Goal: Contribute content

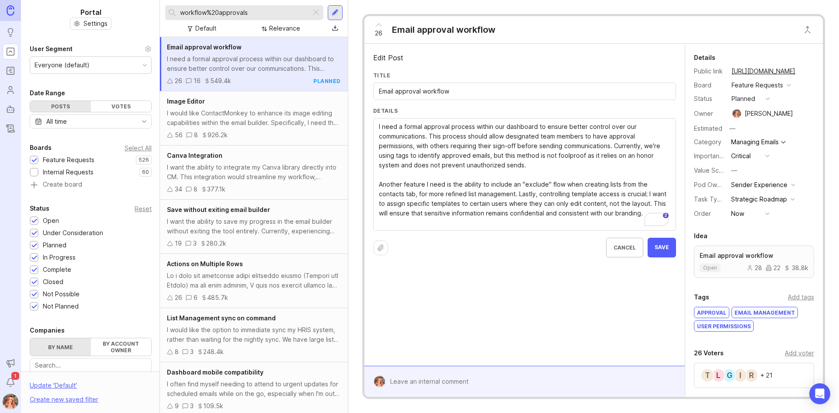
drag, startPoint x: 655, startPoint y: 215, endPoint x: 370, endPoint y: 185, distance: 286.8
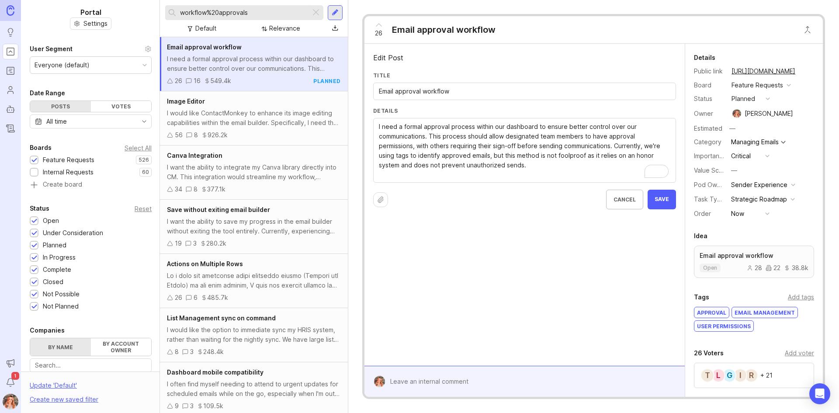
type textarea "I need a formal approval process within our dashboard to ensure better control …"
drag, startPoint x: 673, startPoint y: 205, endPoint x: 663, endPoint y: 75, distance: 130.1
click at [673, 204] on button "Save" at bounding box center [661, 200] width 28 height 20
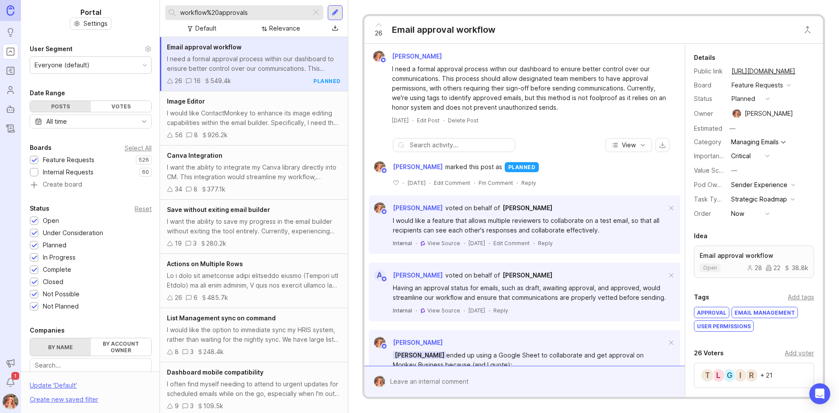
drag, startPoint x: 805, startPoint y: 70, endPoint x: 833, endPoint y: 79, distance: 29.6
click at [805, 69] on button "copy icon" at bounding box center [804, 71] width 12 height 12
click at [765, 112] on div "[PERSON_NAME]" at bounding box center [768, 114] width 48 height 10
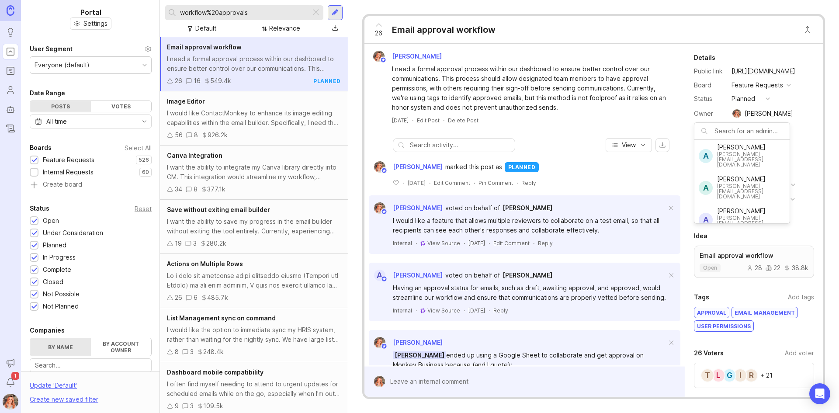
click at [719, 96] on div "Status" at bounding box center [709, 99] width 31 height 10
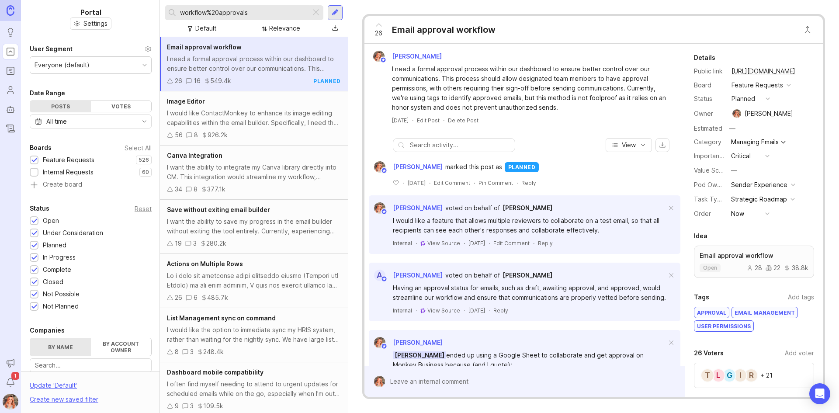
click at [750, 100] on div "planned" at bounding box center [743, 99] width 24 height 10
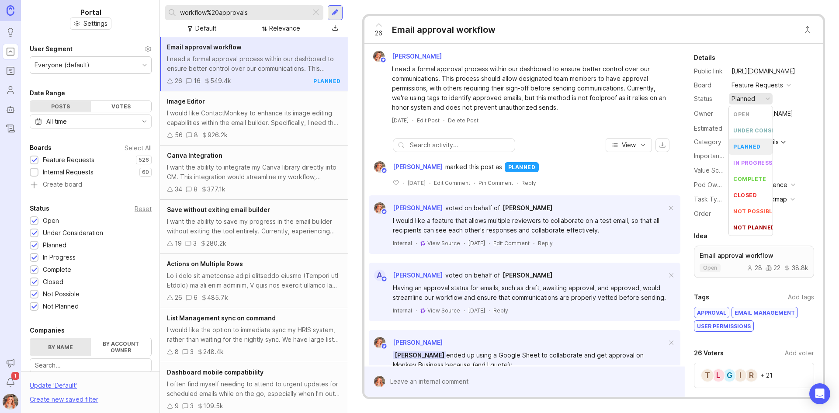
click at [745, 142] on li "planned" at bounding box center [751, 146] width 44 height 16
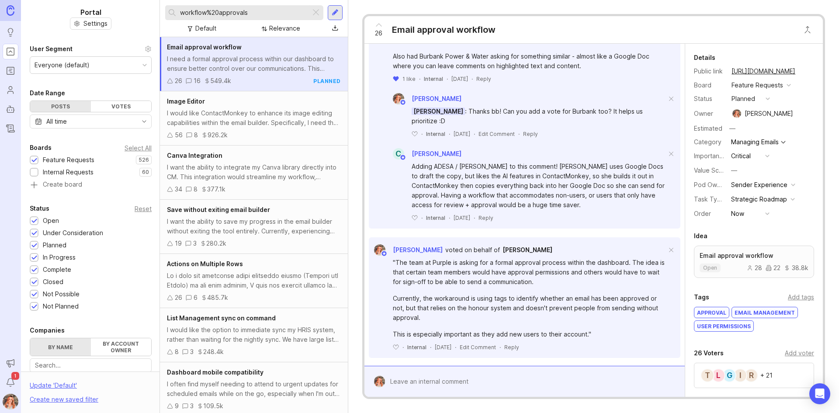
scroll to position [1233, 0]
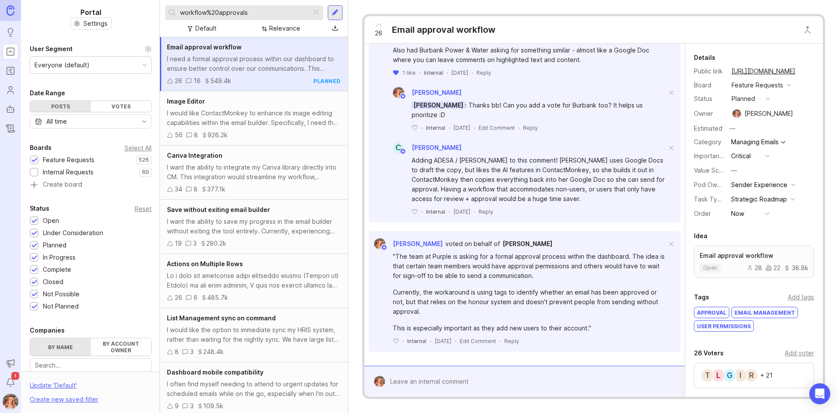
click at [449, 380] on div at bounding box center [531, 381] width 292 height 17
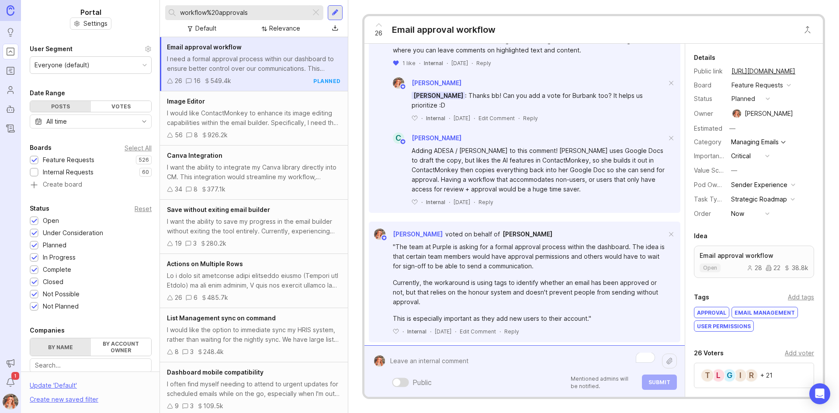
paste textarea "Hi everyone, Thank you all so much for your feedback and for voting on this pos…"
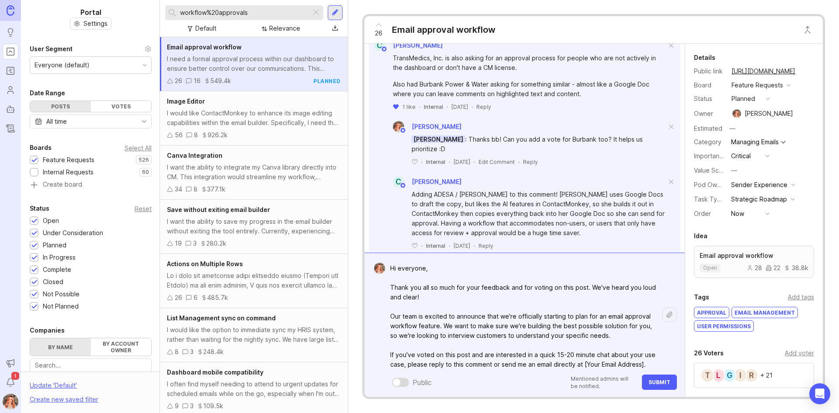
scroll to position [32, 0]
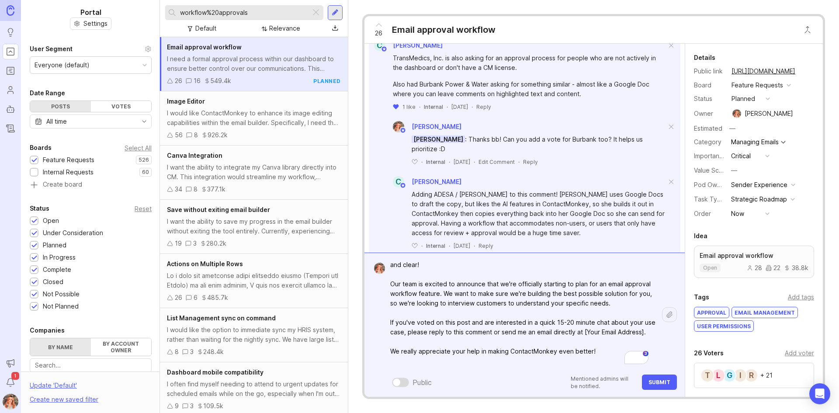
drag, startPoint x: 595, startPoint y: 333, endPoint x: 636, endPoint y: 340, distance: 42.2
click at [636, 340] on textarea "Hi everyone, Thank you all so much for your feedback and for voting on this pos…" at bounding box center [523, 299] width 277 height 142
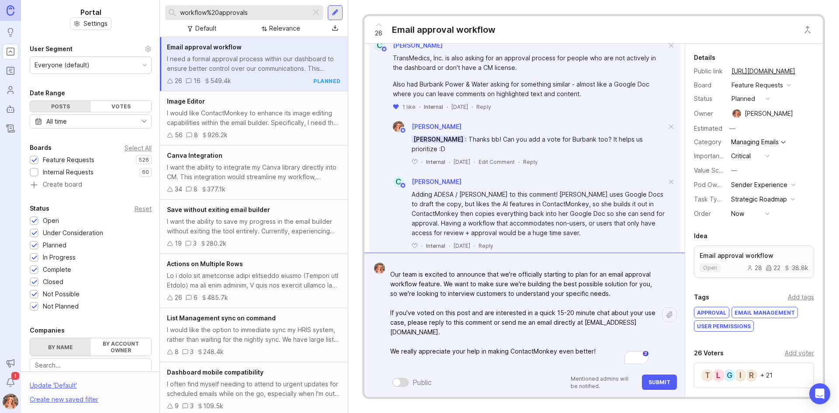
type textarea "Hi everyone, Thank you all so much for your feedback and for voting on this pos…"
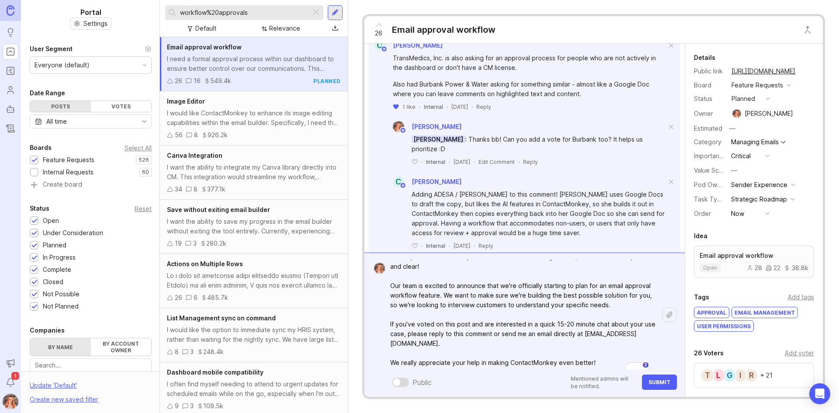
scroll to position [44, 0]
